Goal: Task Accomplishment & Management: Use online tool/utility

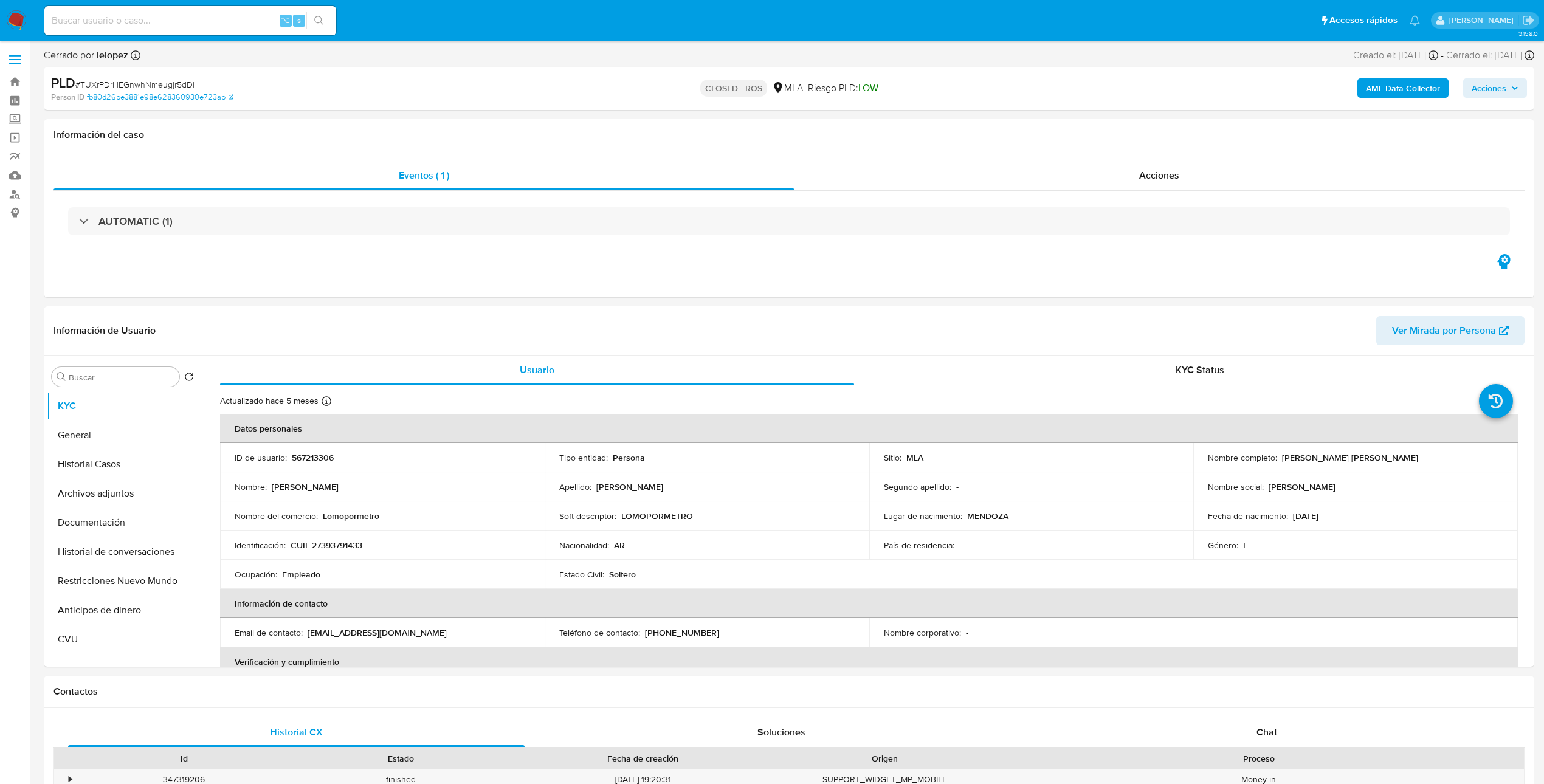
select select "10"
click at [13, 16] on img at bounding box center [16, 21] width 21 height 21
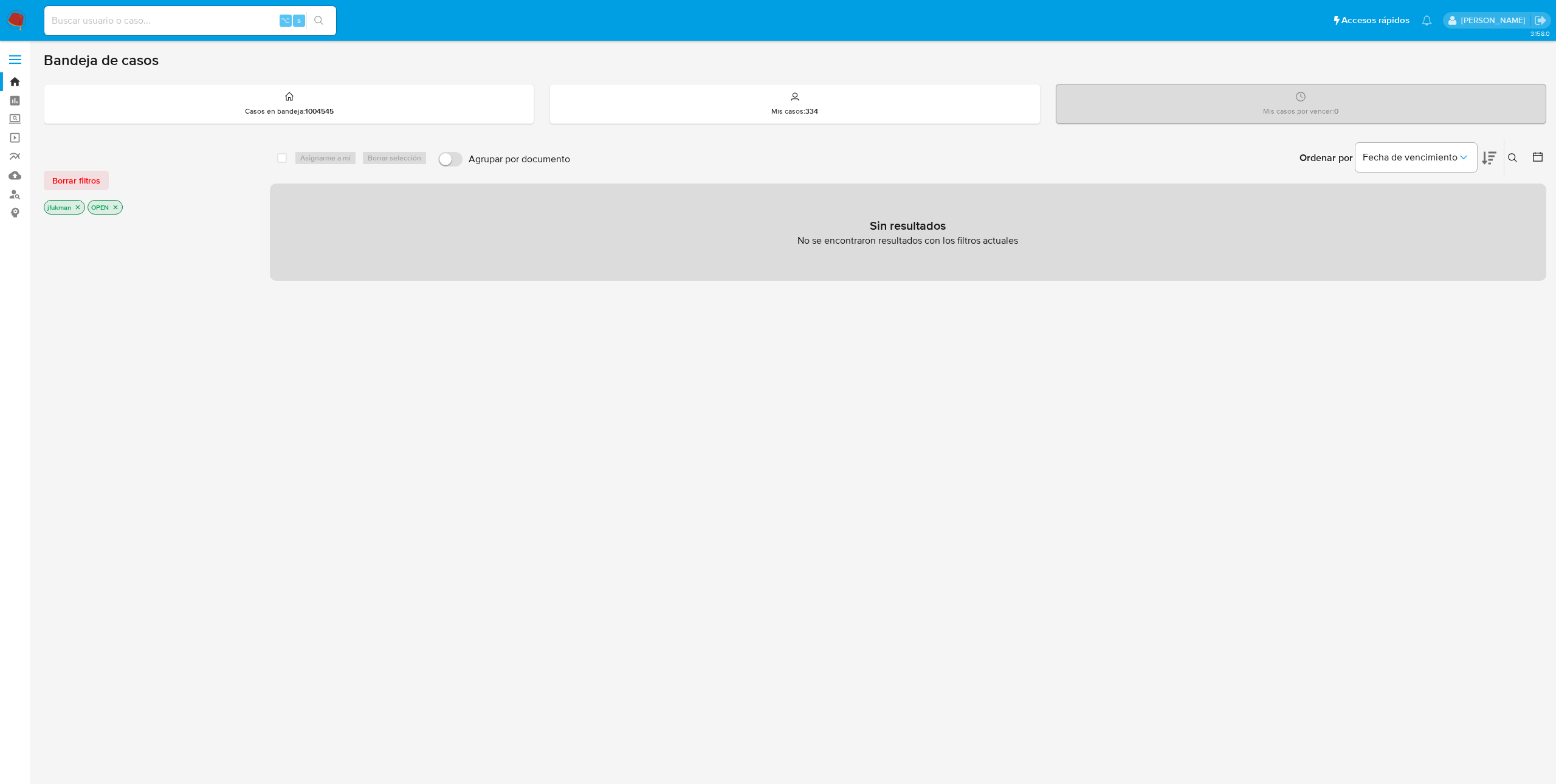
click at [118, 207] on icon "close-filter" at bounding box center [115, 207] width 8 height 8
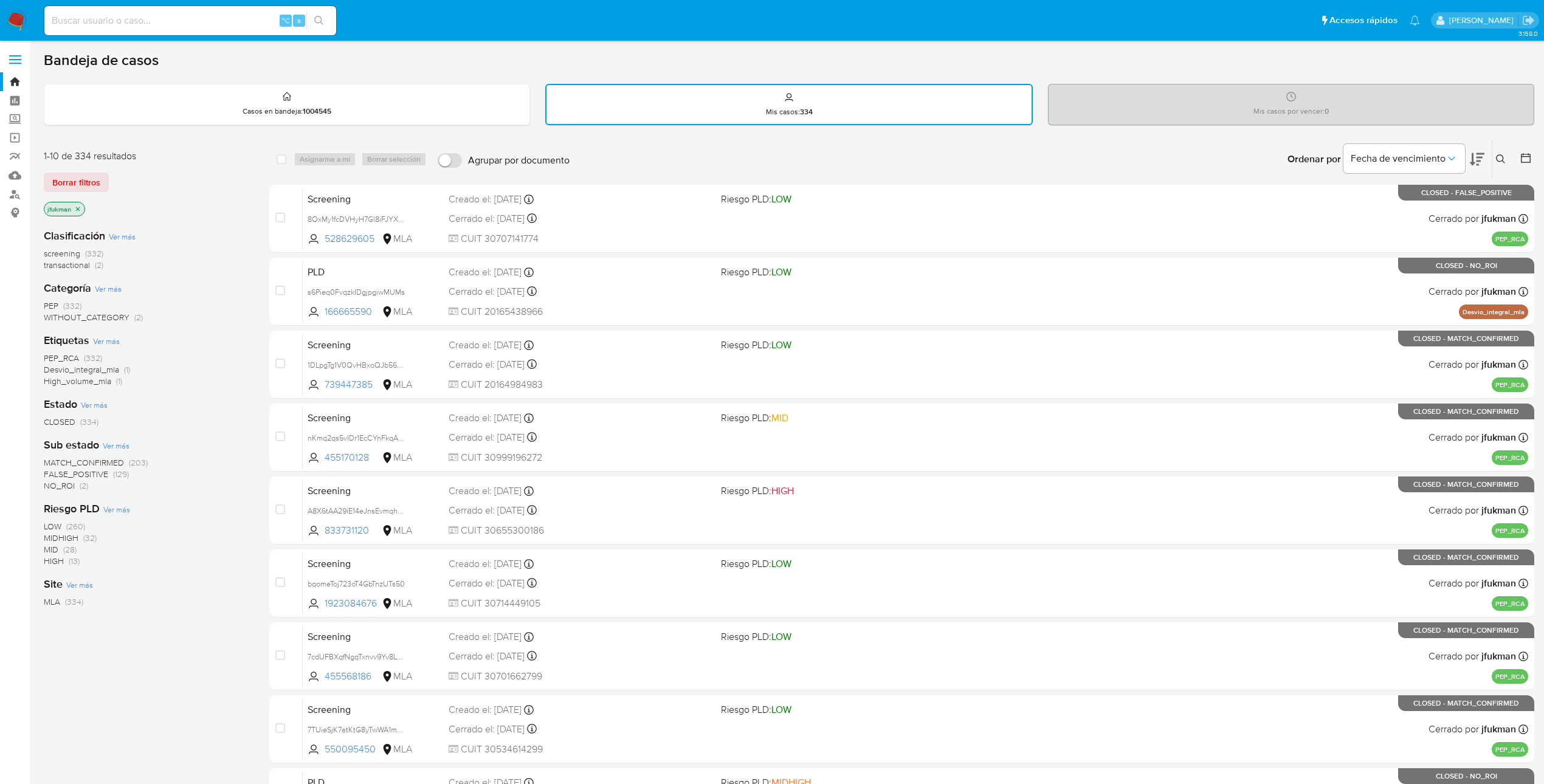
click at [71, 267] on span "transactional" at bounding box center [67, 264] width 46 height 12
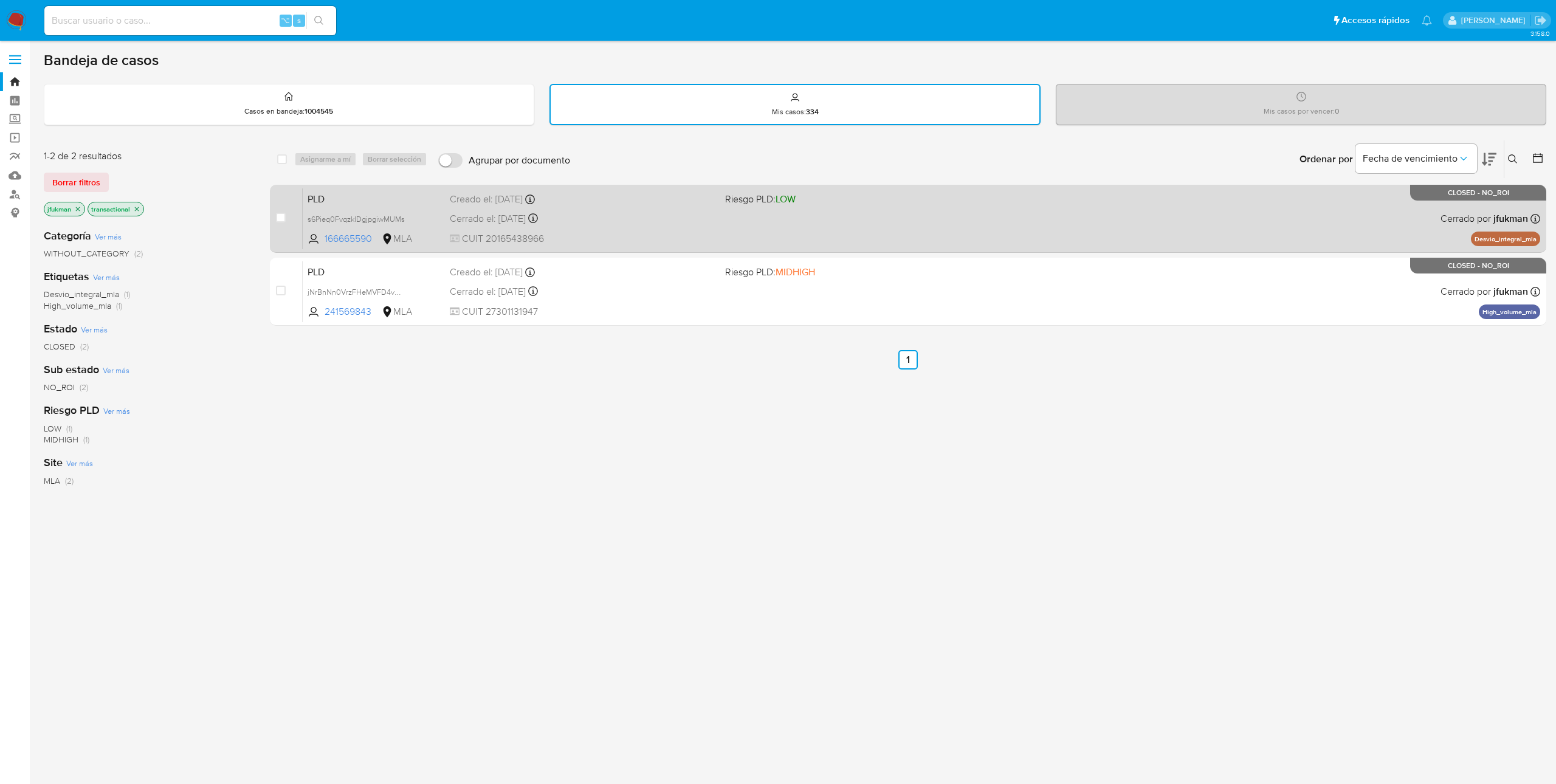
click at [344, 196] on span "PLD" at bounding box center [373, 198] width 132 height 16
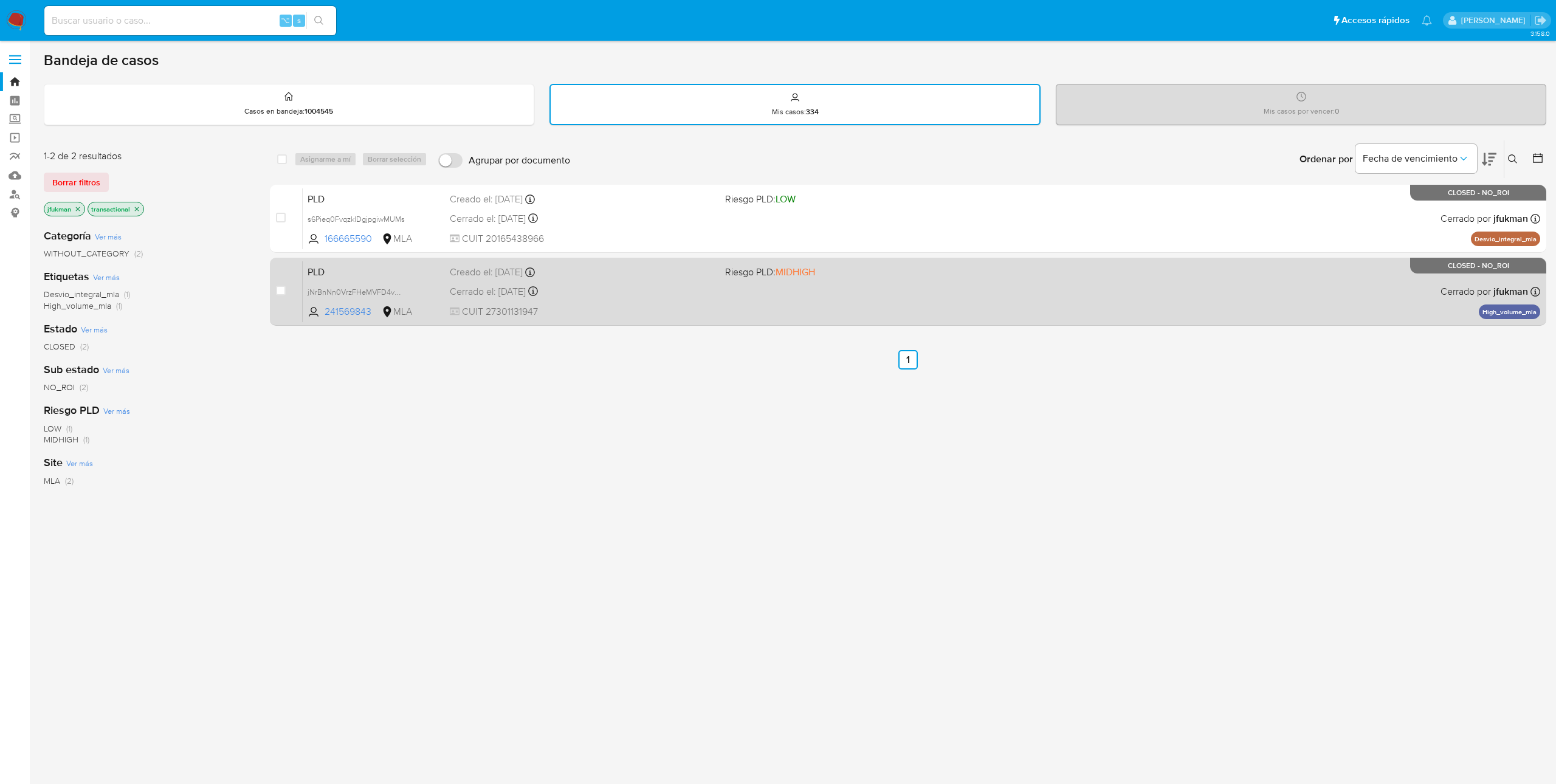
click at [338, 268] on span "PLD" at bounding box center [373, 271] width 132 height 16
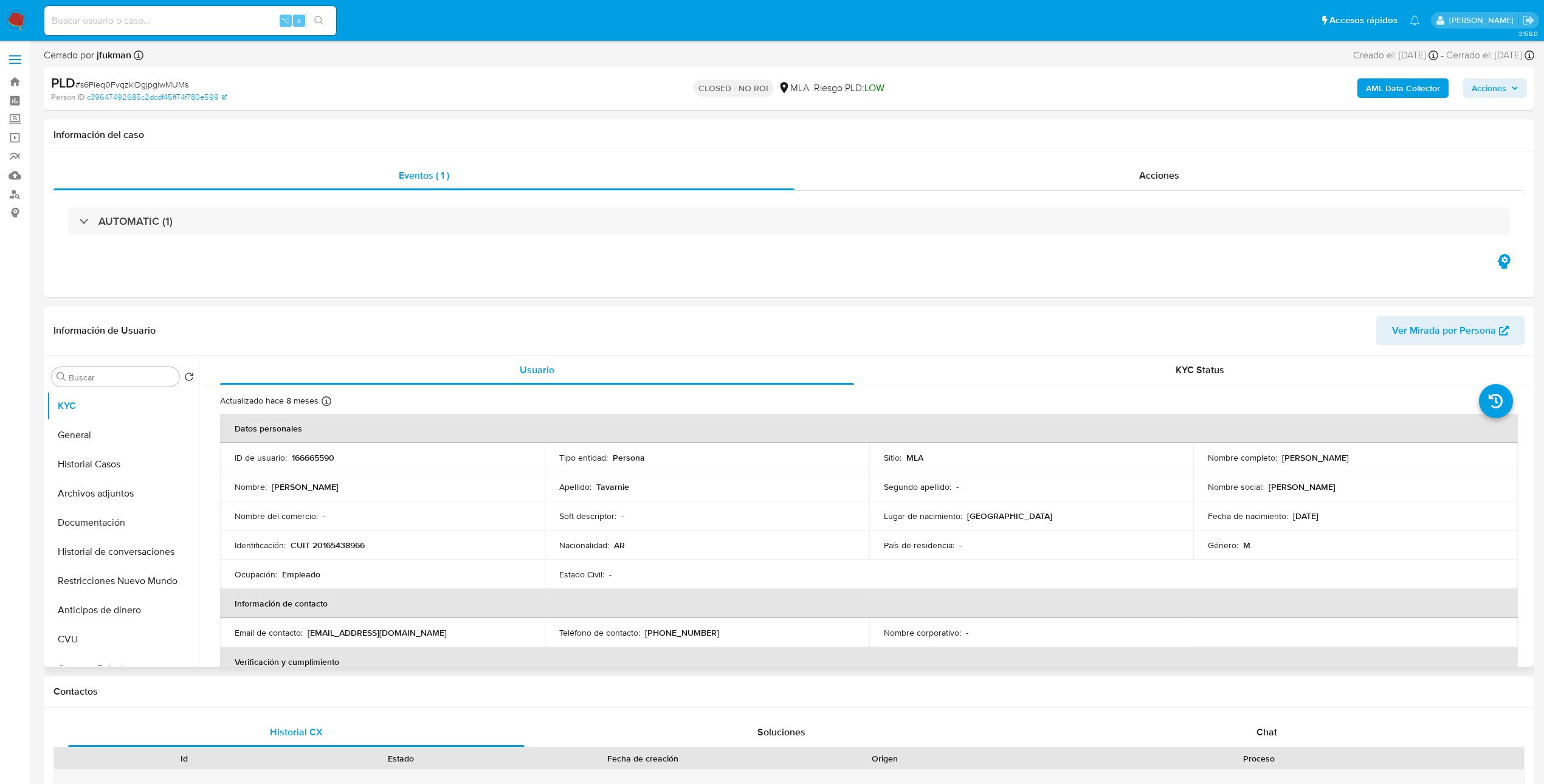
select select "10"
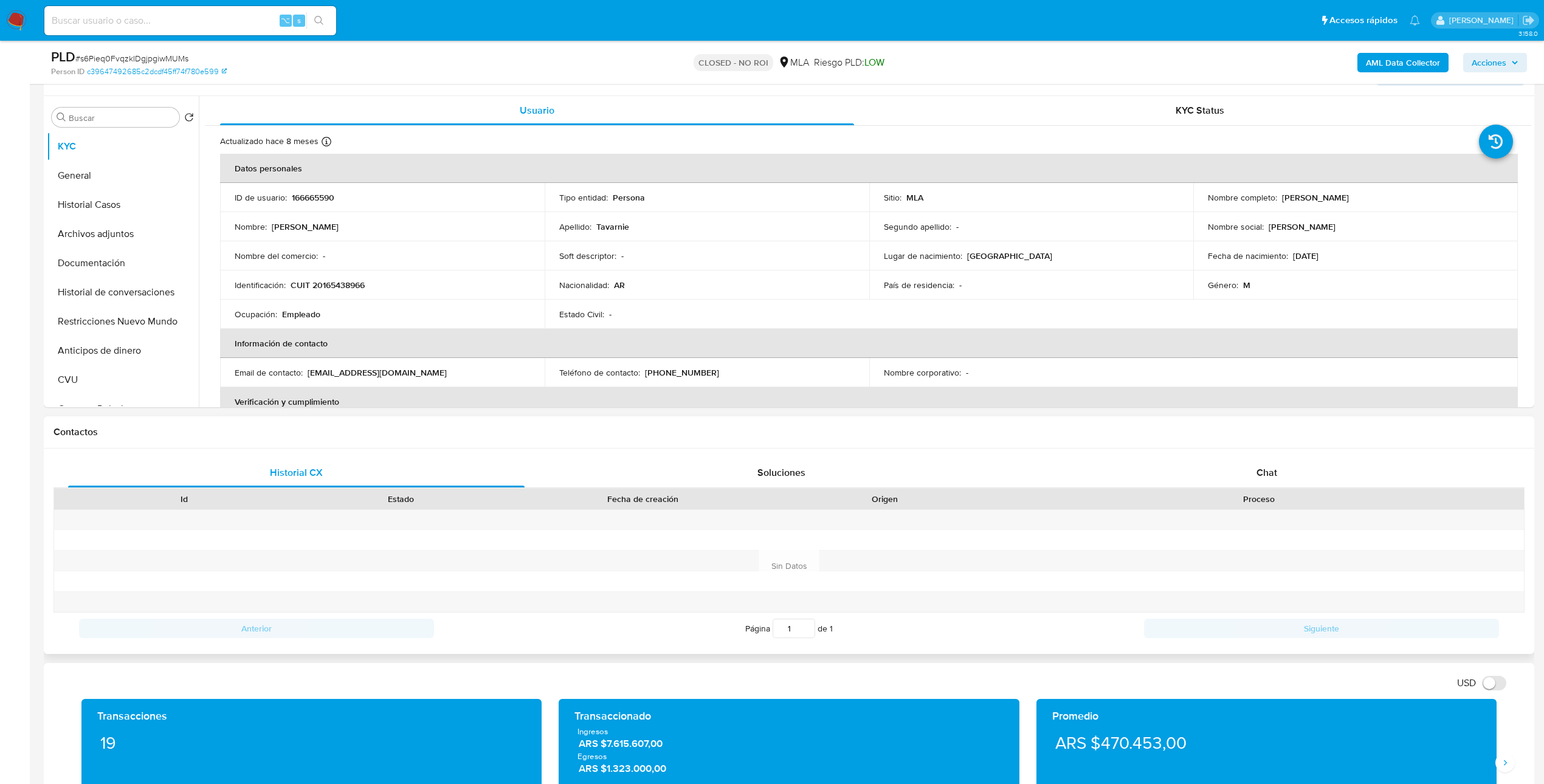
scroll to position [211, 0]
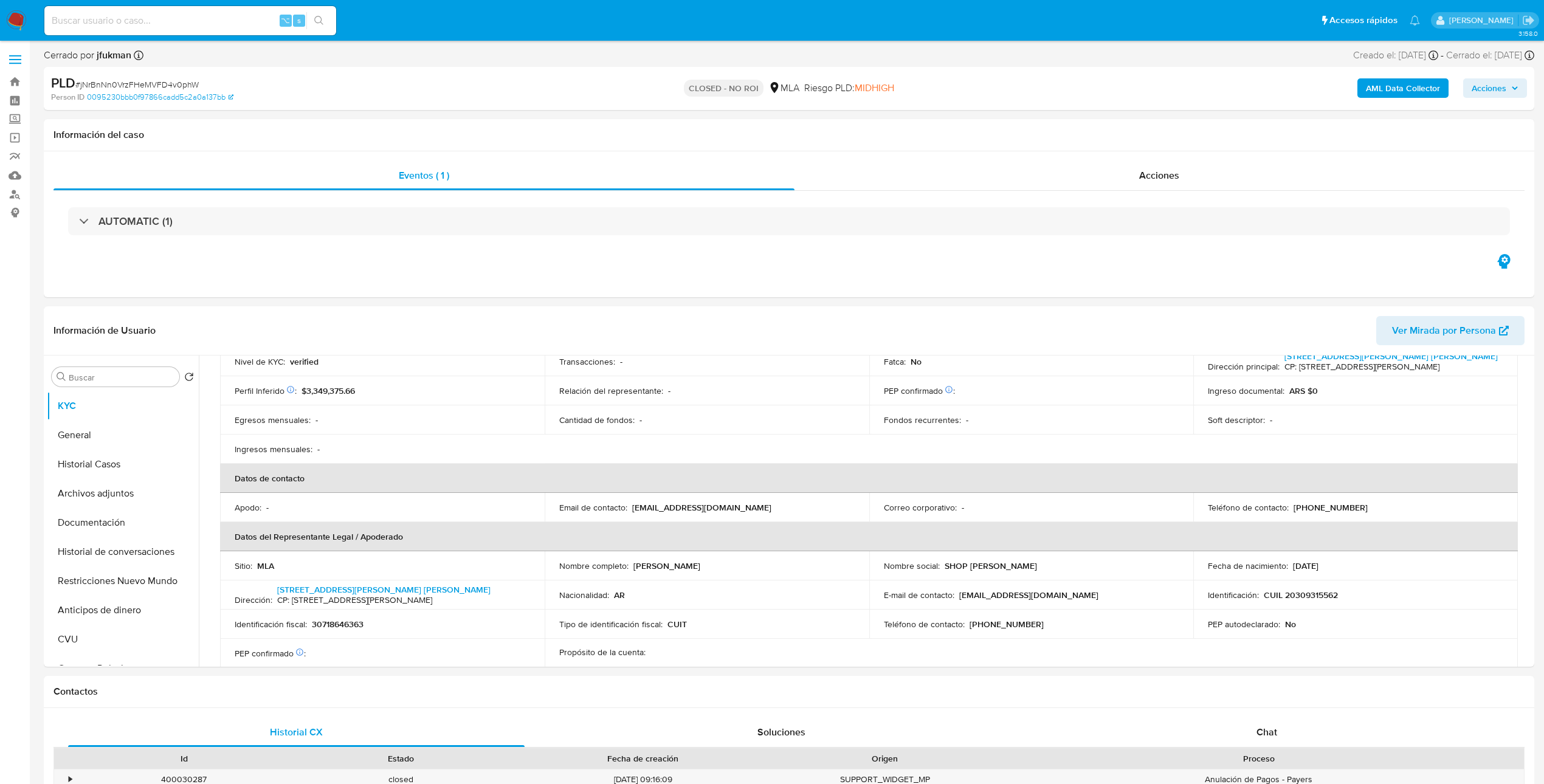
scroll to position [716, 0]
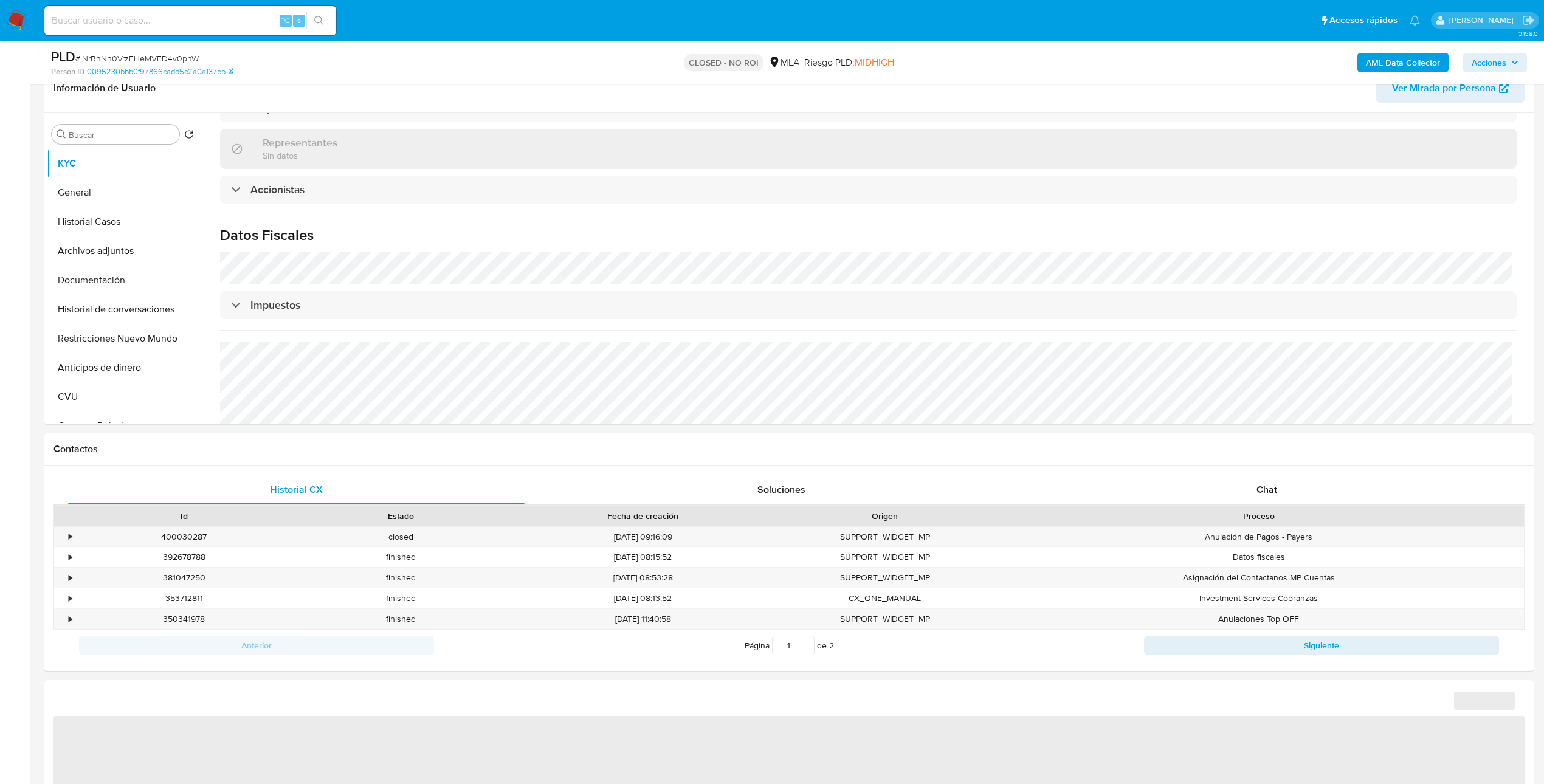
select select "10"
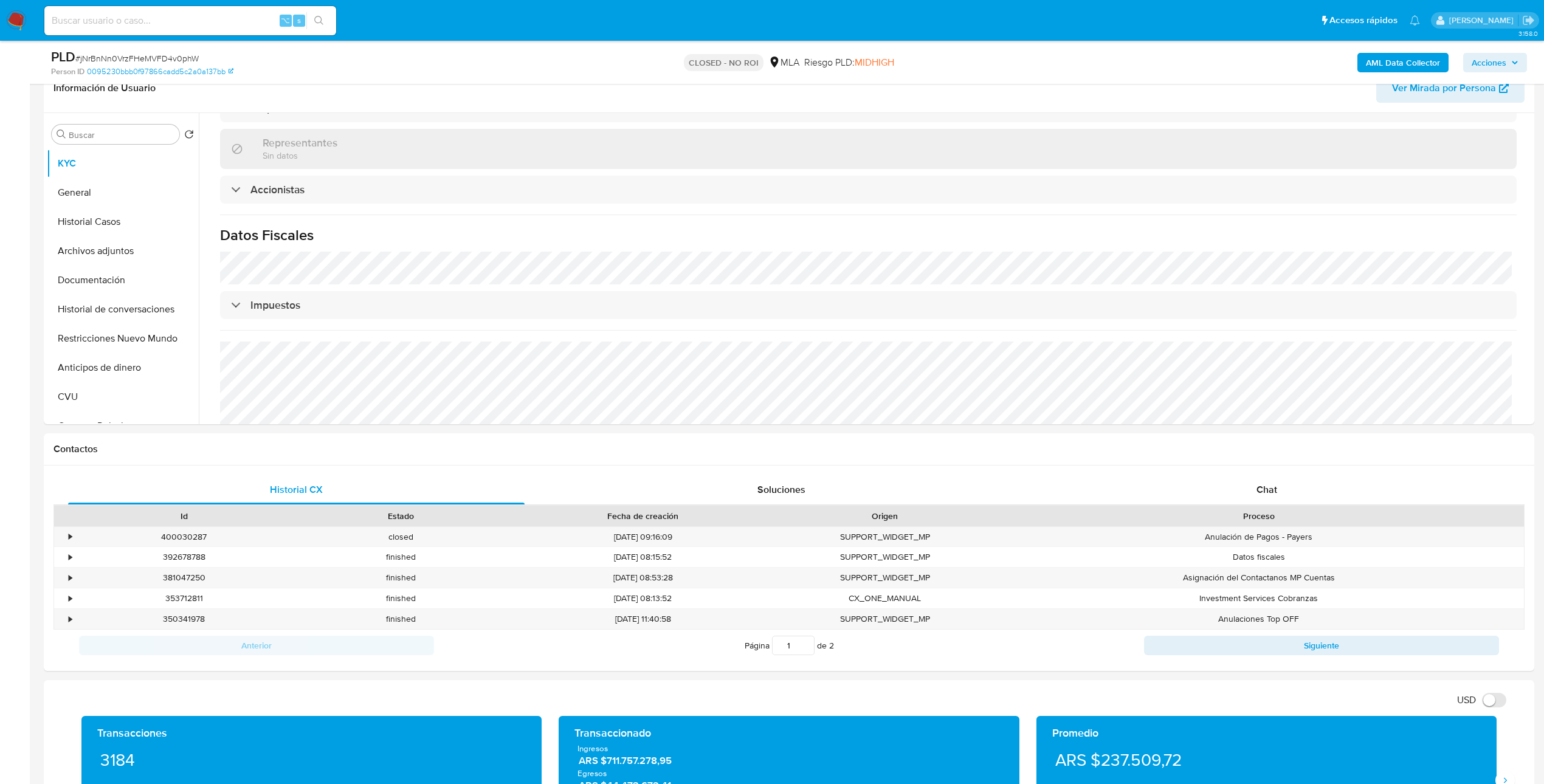
scroll to position [205, 0]
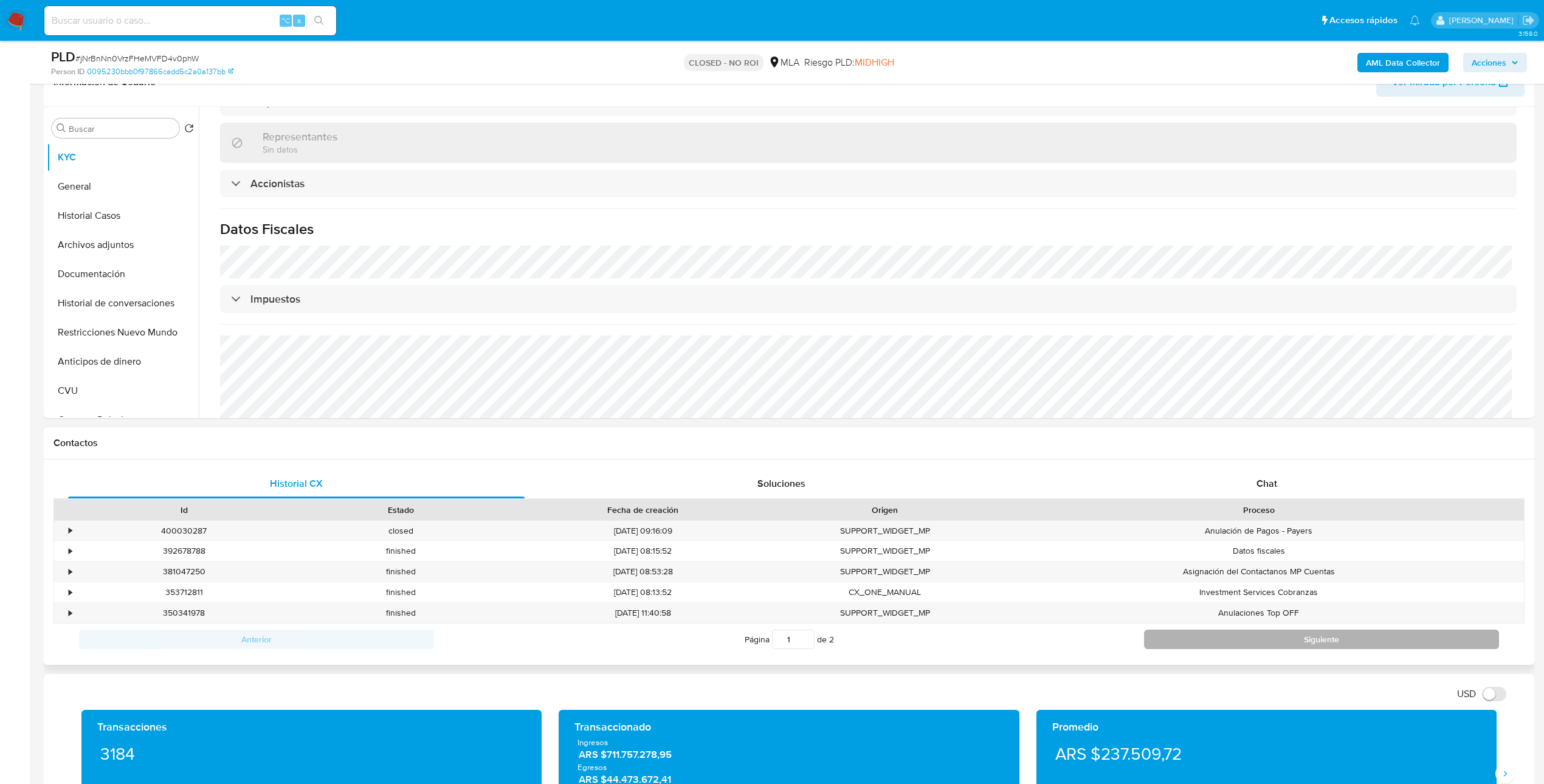
click at [1231, 643] on button "Siguiente" at bounding box center [1321, 639] width 355 height 20
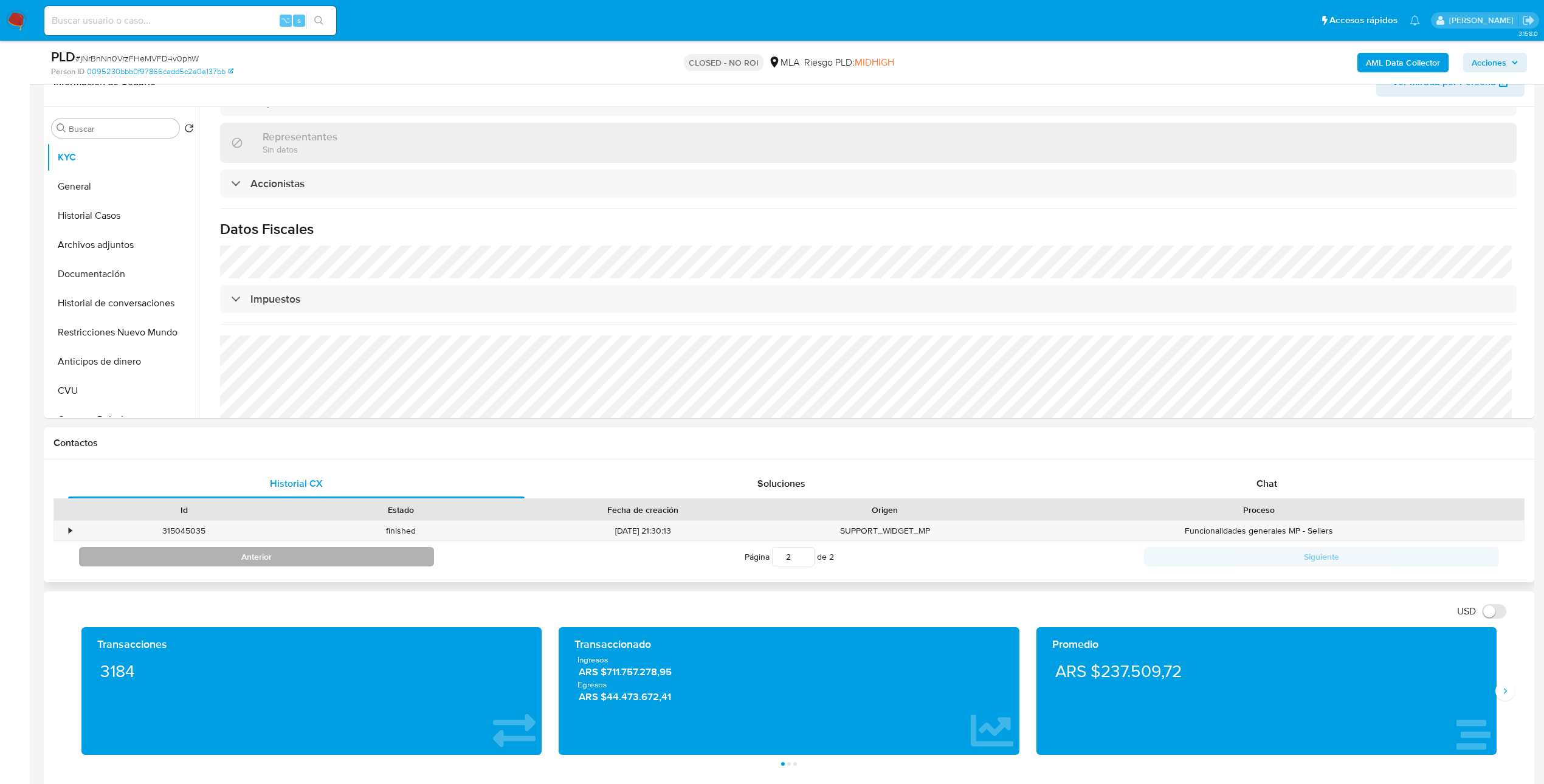
click at [398, 561] on button "Anterior" at bounding box center [256, 556] width 355 height 20
type input "1"
